Goal: Task Accomplishment & Management: Manage account settings

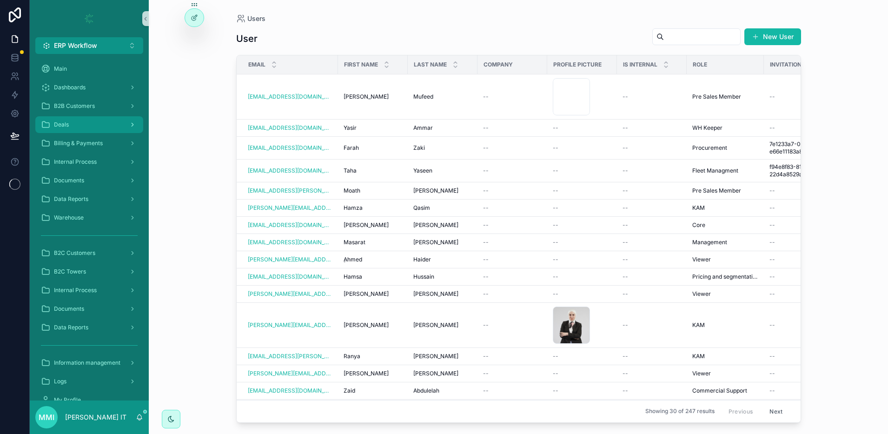
click at [92, 129] on div "Deals" at bounding box center [89, 124] width 97 height 15
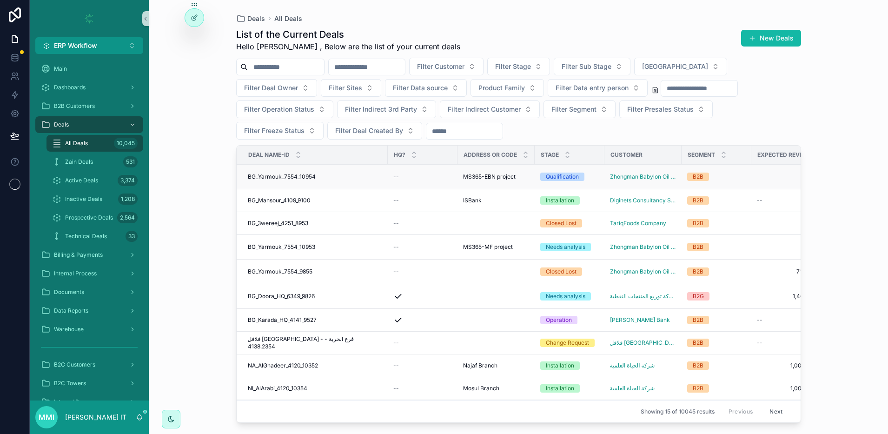
click at [293, 176] on span "BG_Yarmouk_7554_10954" at bounding box center [282, 176] width 68 height 7
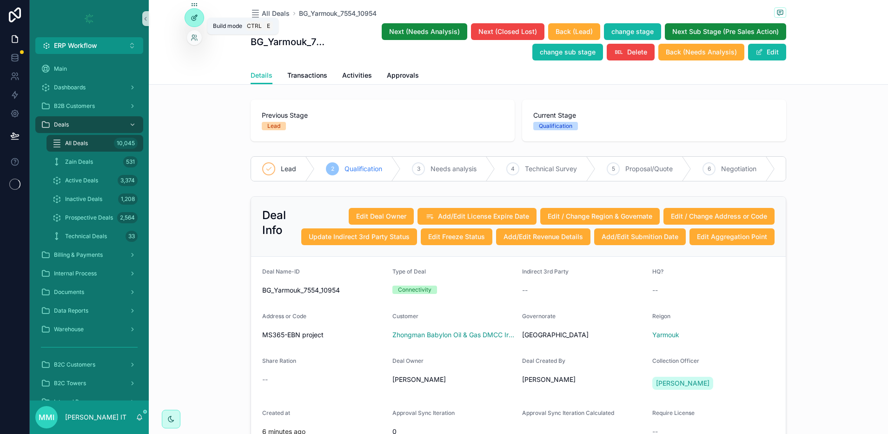
click at [197, 20] on icon at bounding box center [194, 17] width 7 height 7
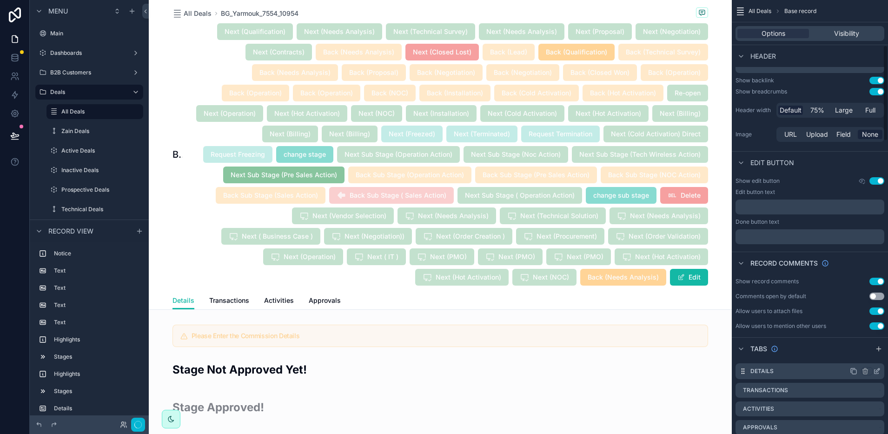
scroll to position [290, 0]
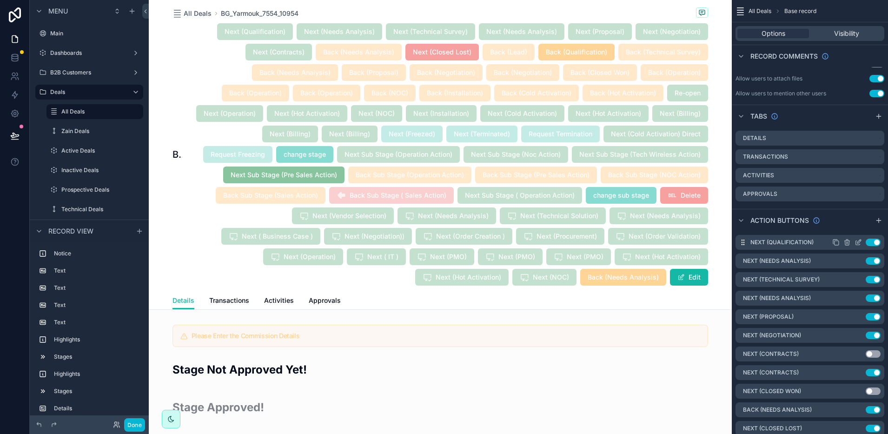
click at [857, 243] on icon "scrollable content" at bounding box center [857, 241] width 7 height 7
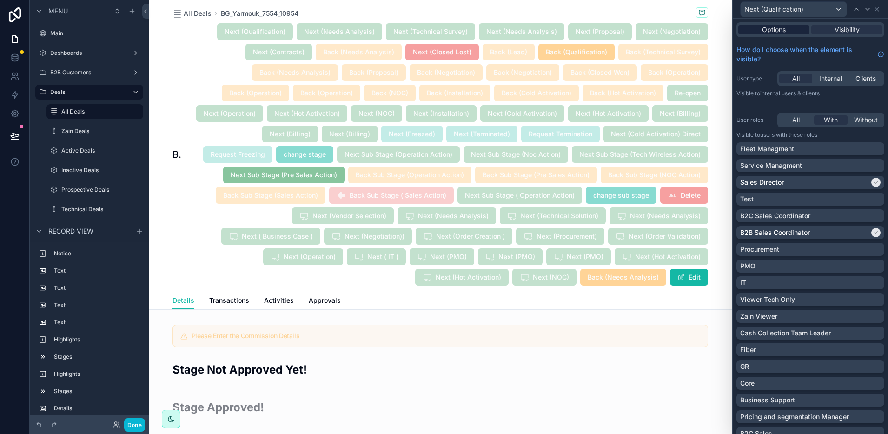
click at [778, 27] on span "Options" at bounding box center [774, 29] width 24 height 9
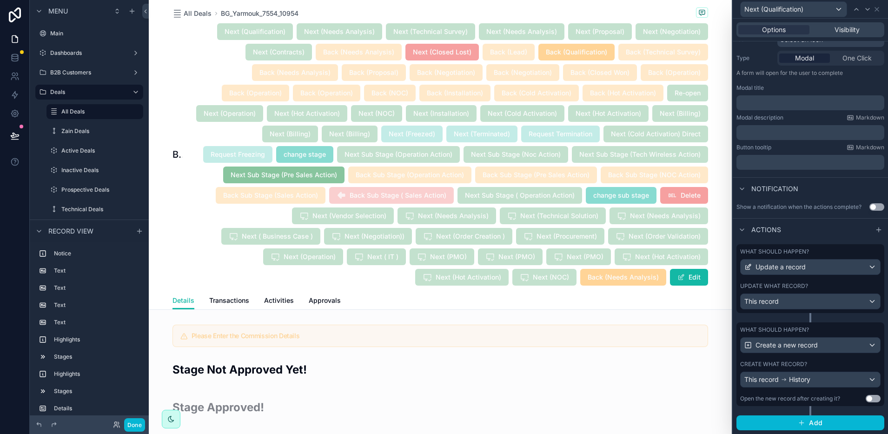
scroll to position [114, 0]
click at [877, 13] on div "Next (Qualification)" at bounding box center [810, 9] width 148 height 18
click at [878, 6] on icon at bounding box center [876, 9] width 7 height 7
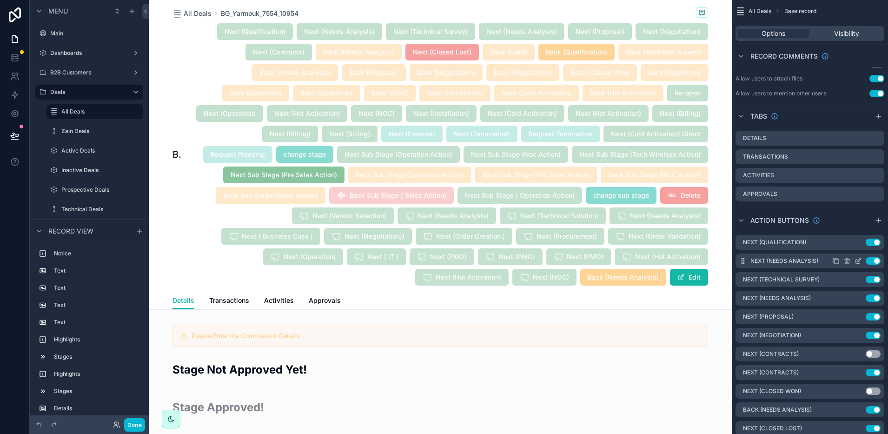
click at [857, 260] on icon "scrollable content" at bounding box center [859, 260] width 4 height 4
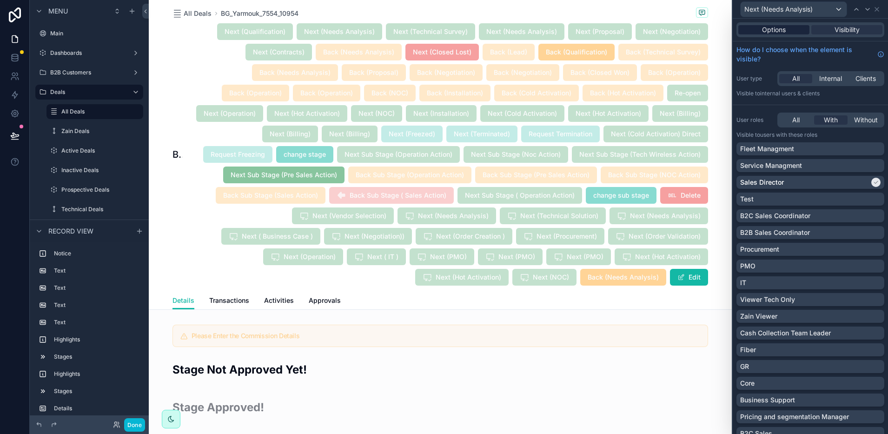
click at [770, 28] on span "Options" at bounding box center [774, 29] width 24 height 9
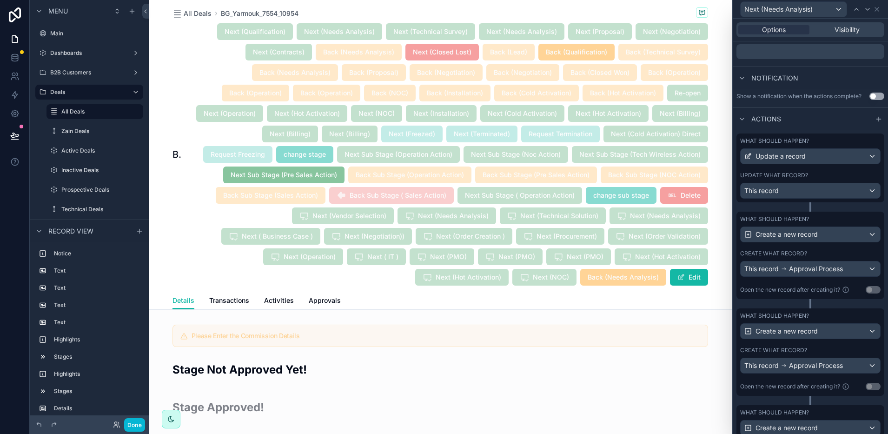
scroll to position [232, 0]
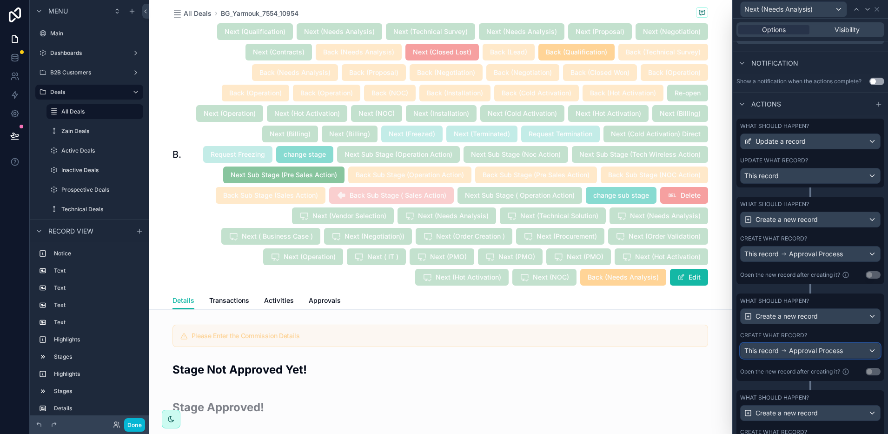
click at [815, 354] on span "Approval Process" at bounding box center [816, 350] width 54 height 9
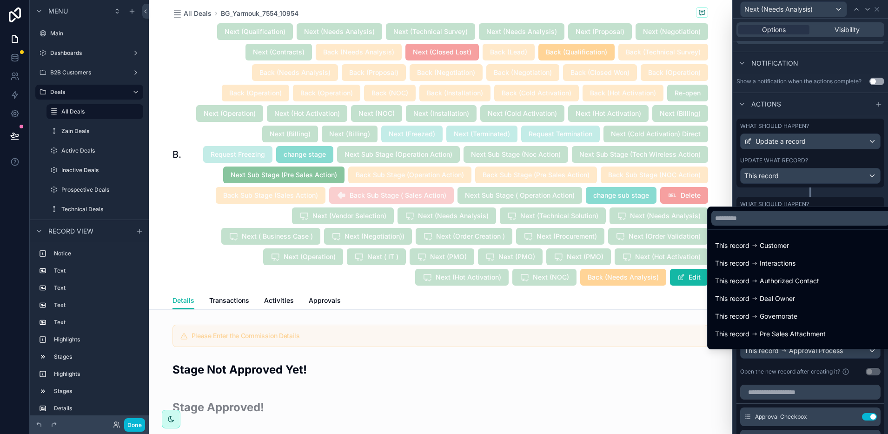
click at [815, 355] on div at bounding box center [809, 217] width 155 height 434
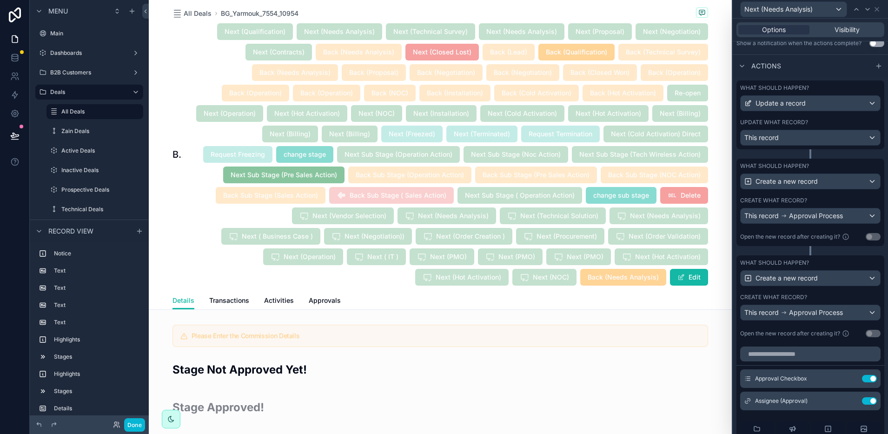
scroll to position [290, 0]
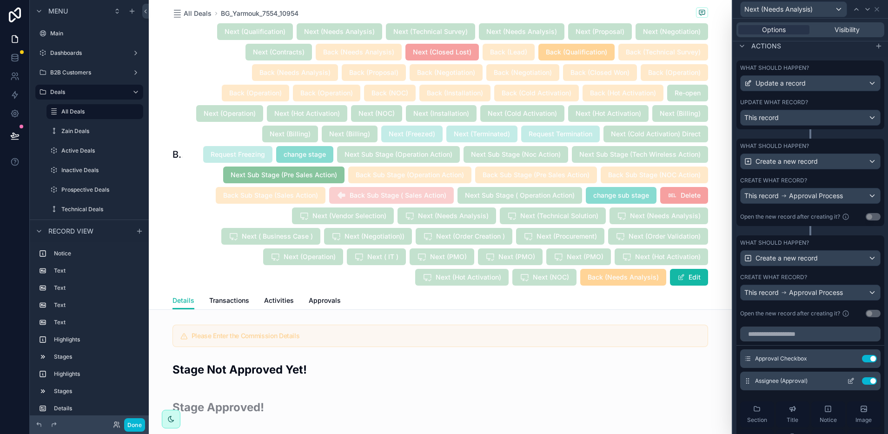
click at [847, 384] on icon at bounding box center [850, 380] width 7 height 7
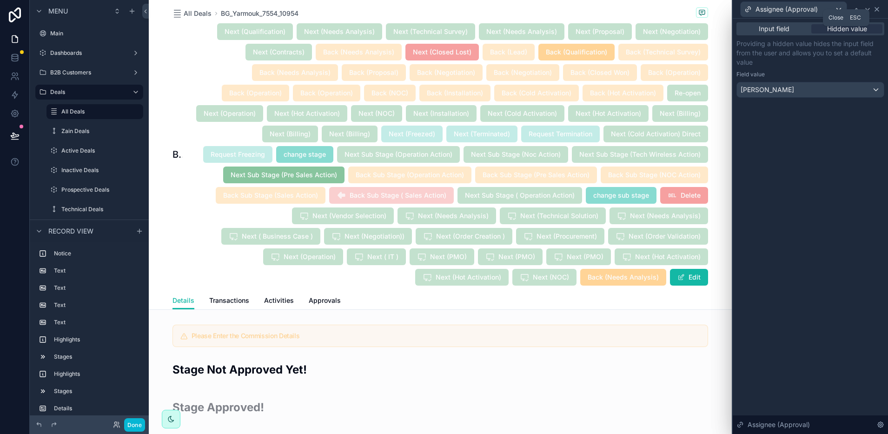
click at [875, 7] on icon at bounding box center [877, 9] width 4 height 4
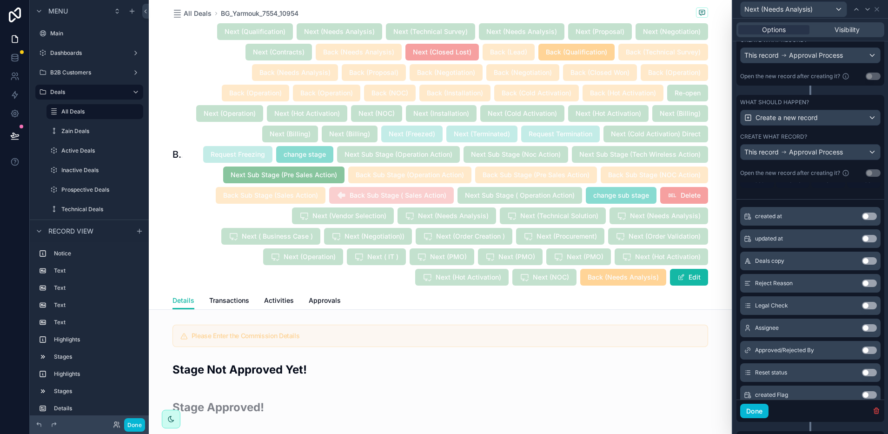
scroll to position [107, 0]
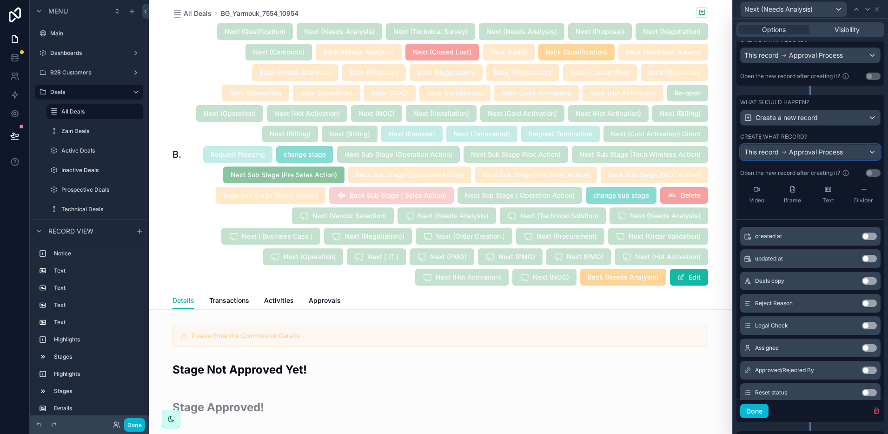
click at [794, 157] on span "Approval Process" at bounding box center [816, 151] width 54 height 9
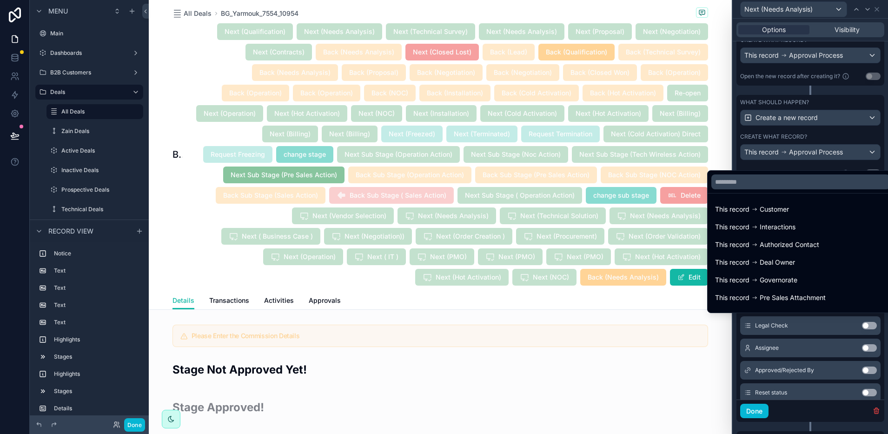
click at [794, 163] on div at bounding box center [809, 217] width 155 height 434
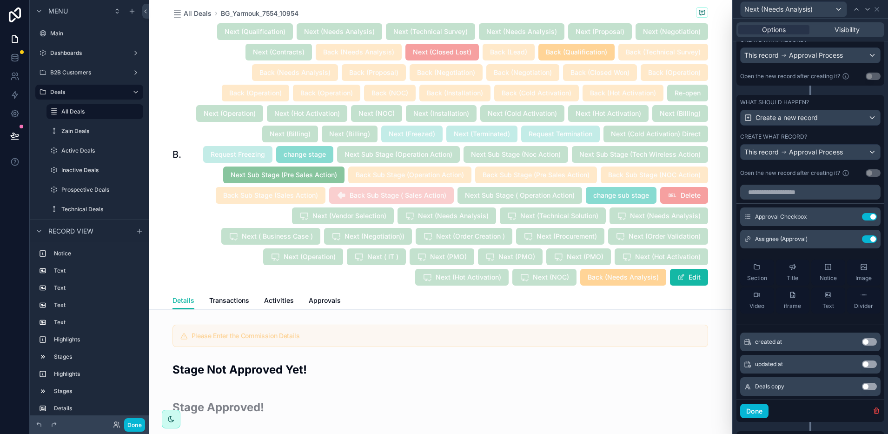
scroll to position [0, 0]
click at [847, 244] on icon at bounding box center [850, 240] width 7 height 7
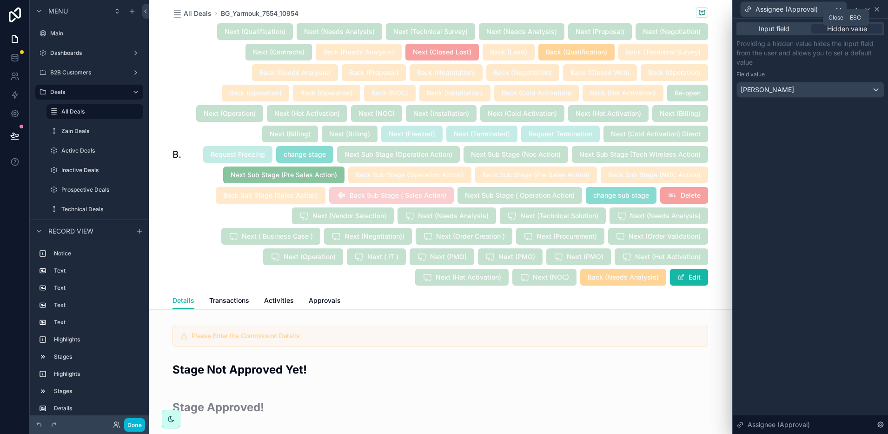
click at [879, 9] on icon at bounding box center [876, 9] width 7 height 7
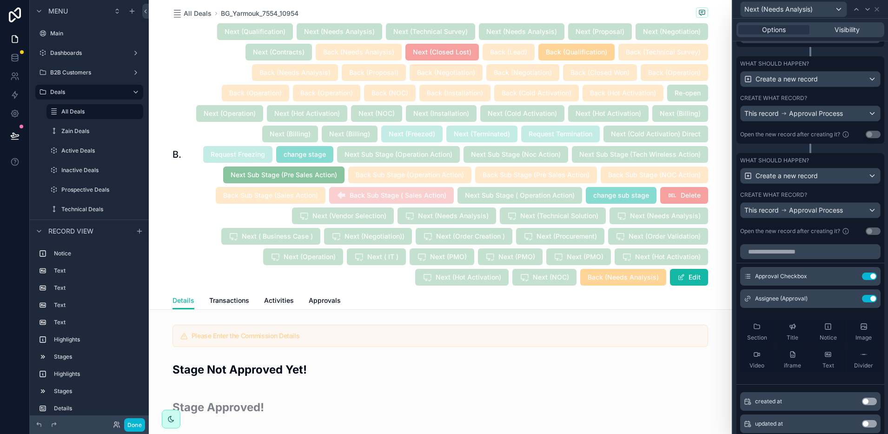
scroll to position [315, 0]
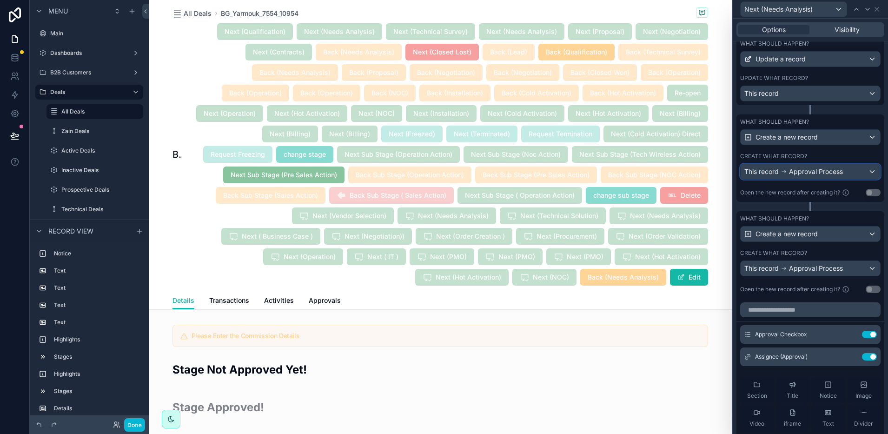
click at [821, 176] on span "Approval Process" at bounding box center [816, 171] width 54 height 9
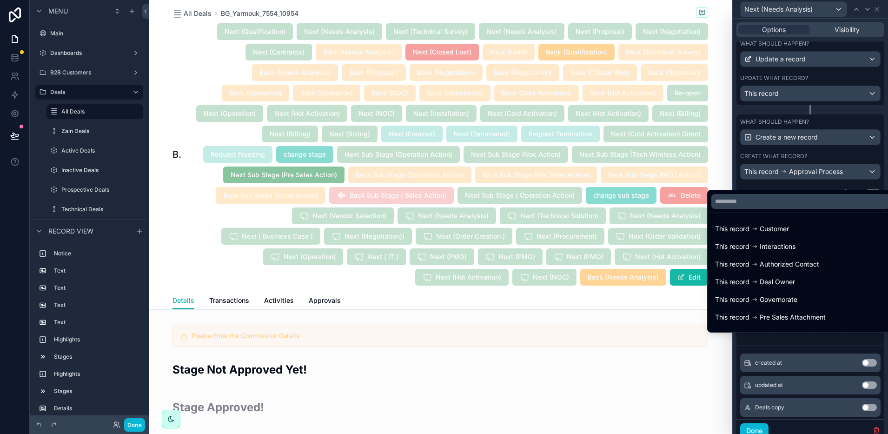
click at [821, 178] on div at bounding box center [809, 217] width 155 height 434
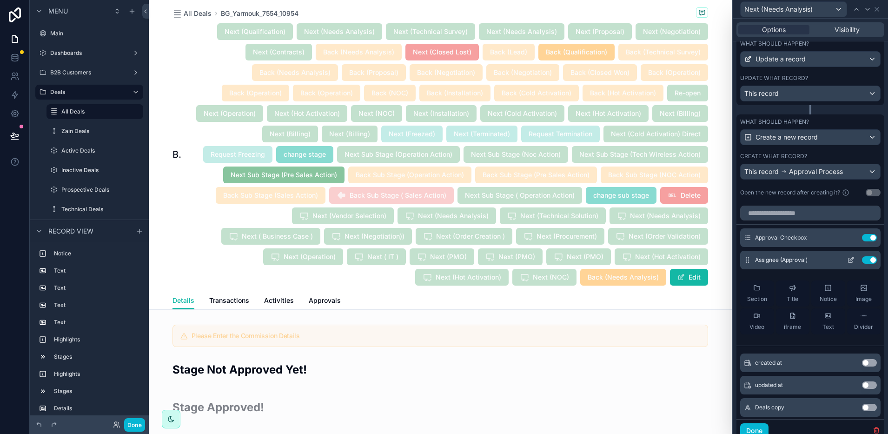
click at [849, 261] on icon at bounding box center [851, 259] width 4 height 4
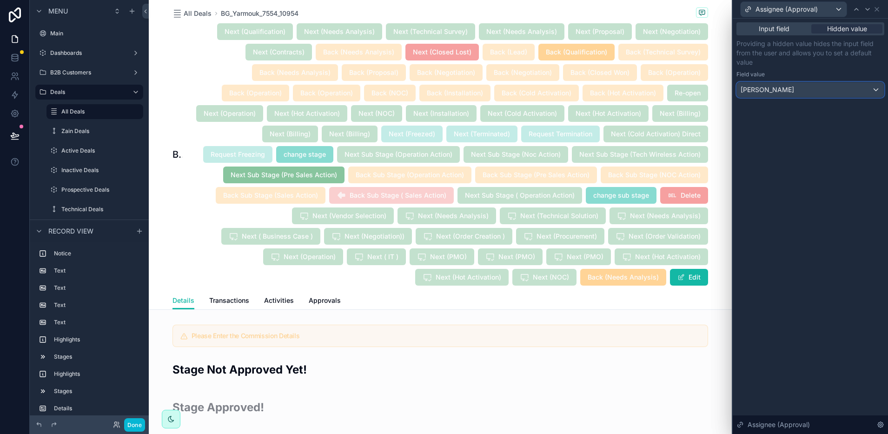
click at [792, 88] on div "[PERSON_NAME]" at bounding box center [810, 89] width 147 height 15
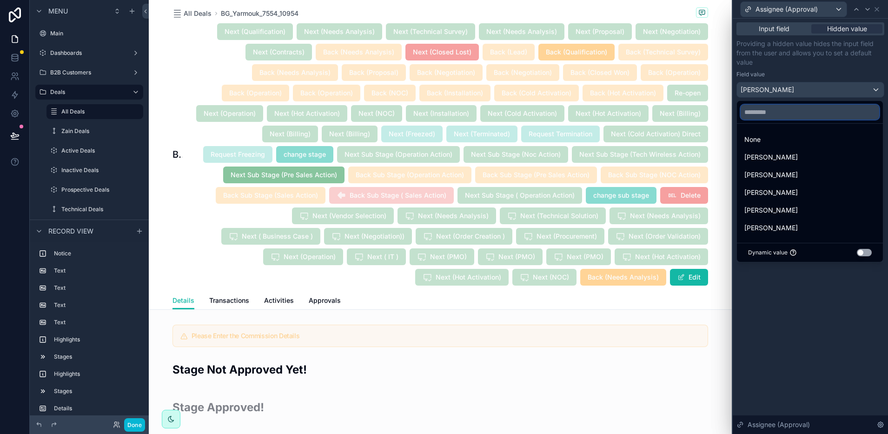
click at [785, 118] on input "text" at bounding box center [809, 112] width 138 height 15
click at [834, 70] on div at bounding box center [809, 217] width 155 height 434
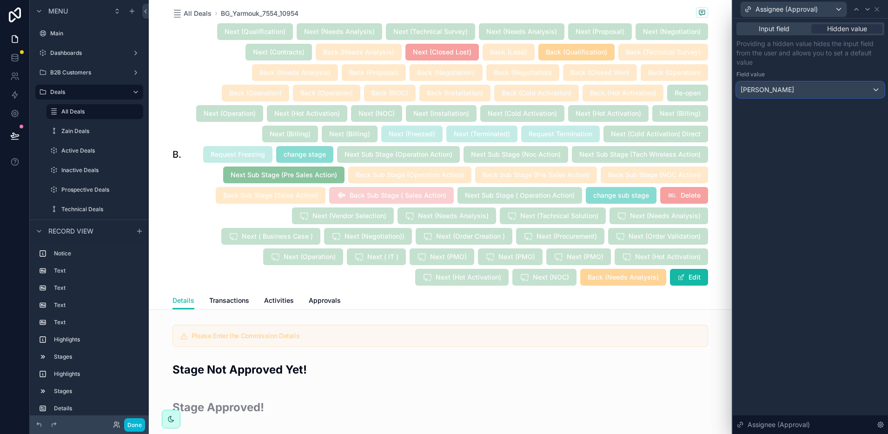
click at [794, 88] on div "[PERSON_NAME]" at bounding box center [810, 89] width 147 height 15
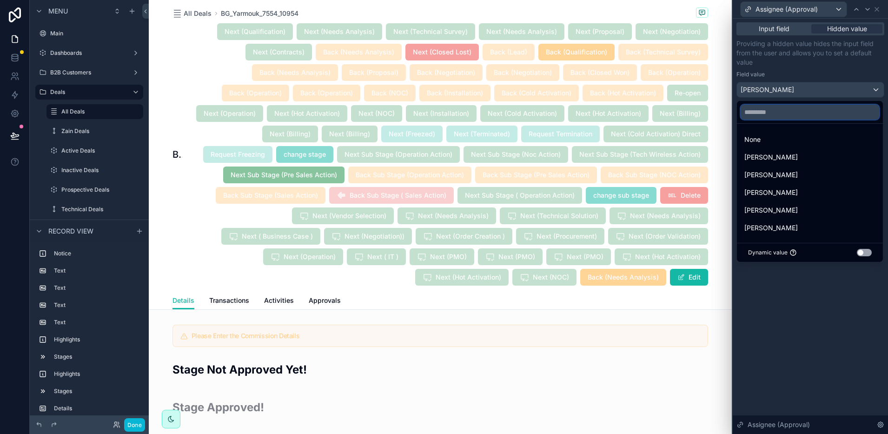
click at [789, 113] on input "text" at bounding box center [809, 112] width 138 height 15
type input "**"
click at [782, 136] on div "[PERSON_NAME]" at bounding box center [809, 139] width 131 height 11
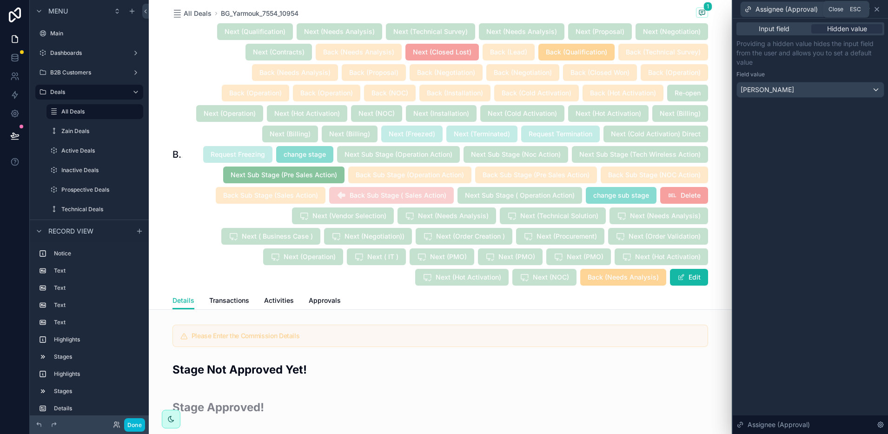
click at [878, 8] on icon at bounding box center [876, 9] width 7 height 7
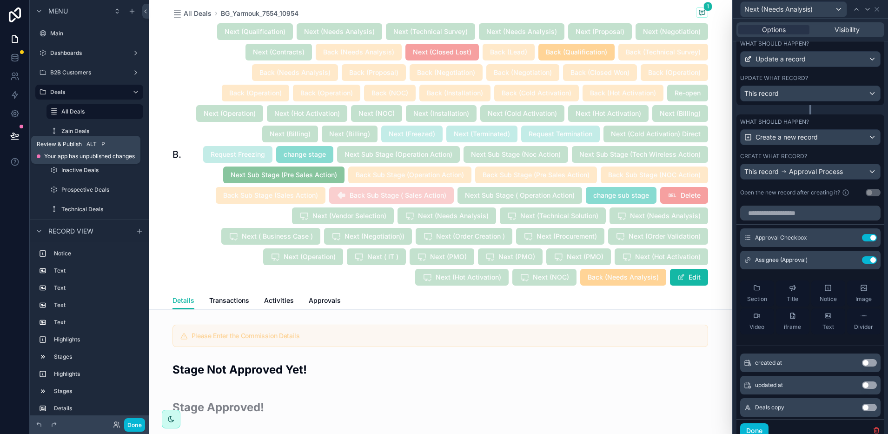
click at [9, 137] on button at bounding box center [15, 136] width 20 height 26
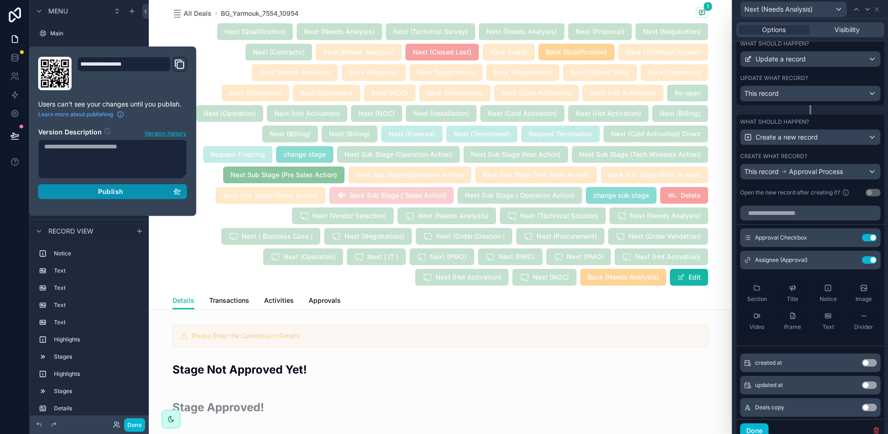
click at [93, 190] on div "Publish" at bounding box center [112, 191] width 137 height 8
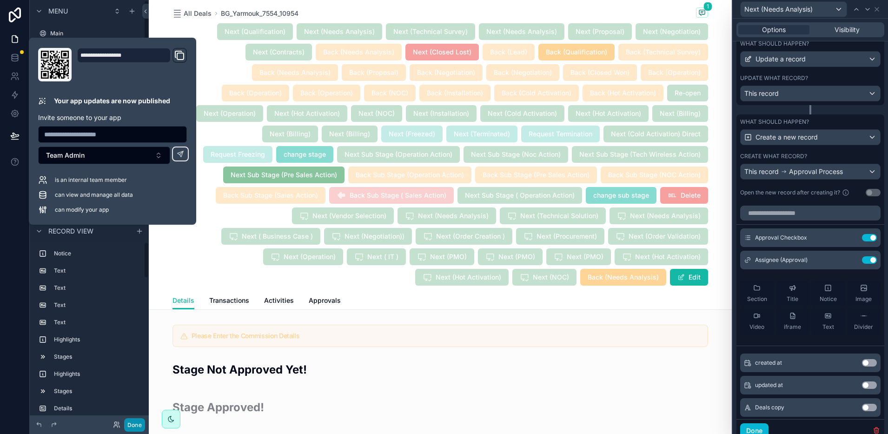
click at [137, 423] on button "Done" at bounding box center [134, 424] width 21 height 13
click at [0, 0] on div "MMI [PERSON_NAME] IT" at bounding box center [0, 0] width 0 height 0
